Goal: Transaction & Acquisition: Purchase product/service

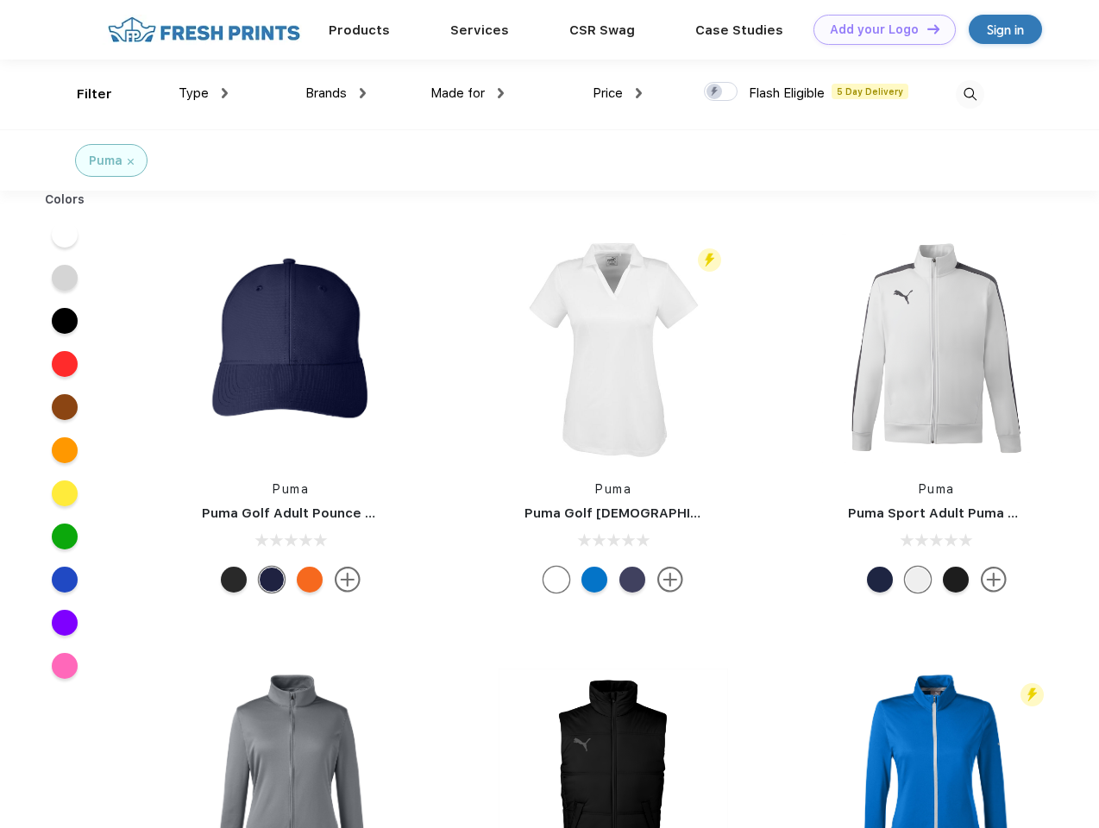
scroll to position [1, 0]
click at [878, 29] on link "Add your Logo Design Tool" at bounding box center [885, 30] width 142 height 30
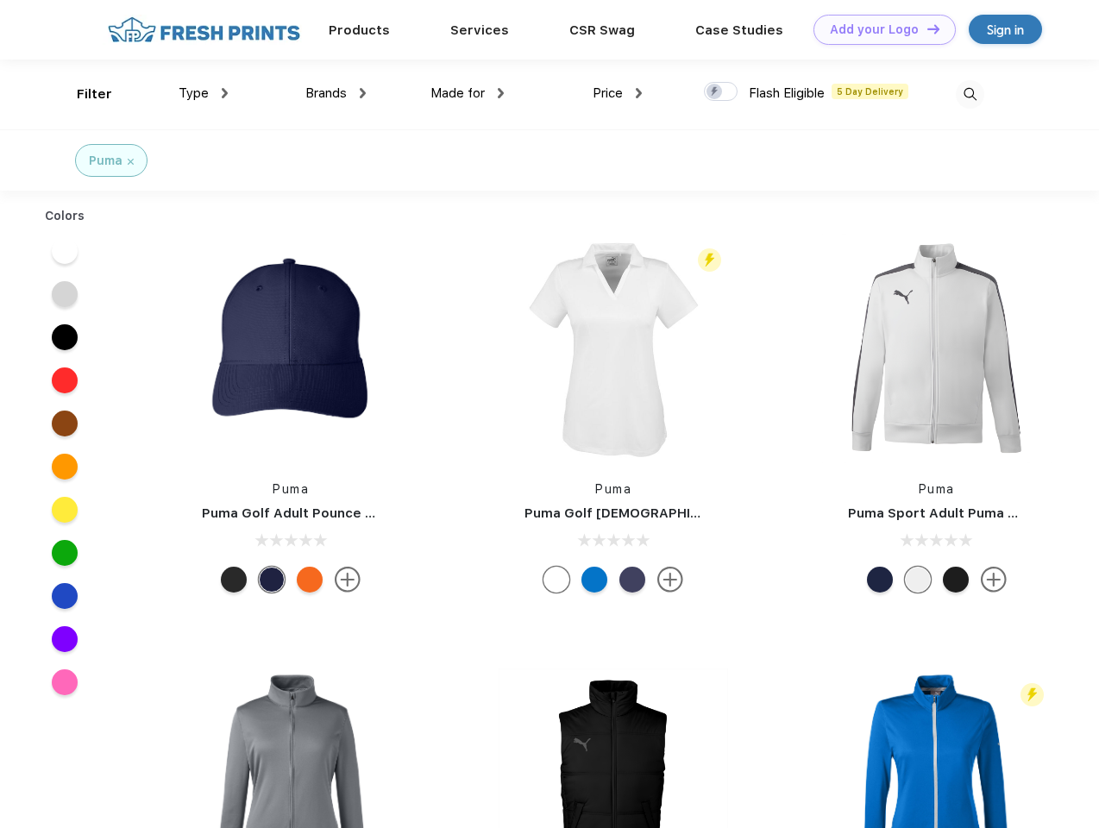
click at [0, 0] on div "Design Tool" at bounding box center [0, 0] width 0 height 0
click at [926, 28] on link "Add your Logo Design Tool" at bounding box center [885, 30] width 142 height 30
click at [83, 94] on div "Filter" at bounding box center [94, 95] width 35 height 20
click at [204, 93] on span "Type" at bounding box center [194, 93] width 30 height 16
click at [336, 93] on span "Brands" at bounding box center [325, 93] width 41 height 16
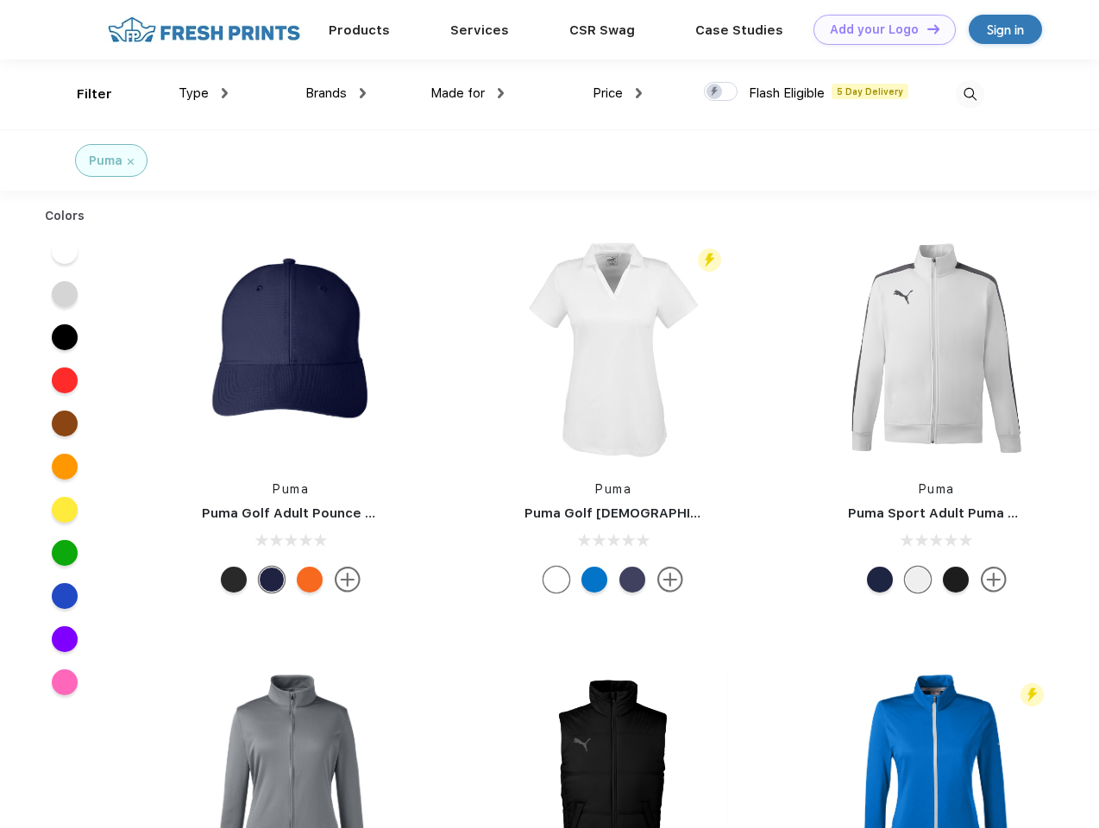
click at [468, 93] on span "Made for" at bounding box center [457, 93] width 54 height 16
click at [618, 93] on span "Price" at bounding box center [608, 93] width 30 height 16
click at [721, 92] on div at bounding box center [721, 91] width 34 height 19
click at [715, 92] on input "checkbox" at bounding box center [709, 86] width 11 height 11
click at [970, 94] on img at bounding box center [970, 94] width 28 height 28
